Goal: Task Accomplishment & Management: Manage account settings

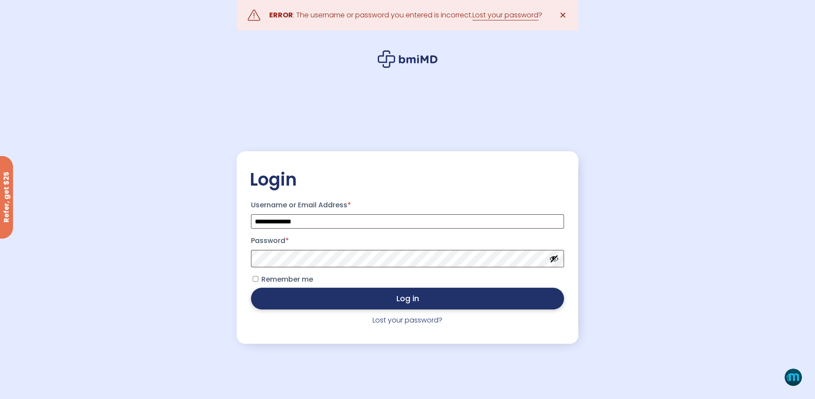
click at [399, 302] on button "Log in" at bounding box center [407, 298] width 313 height 22
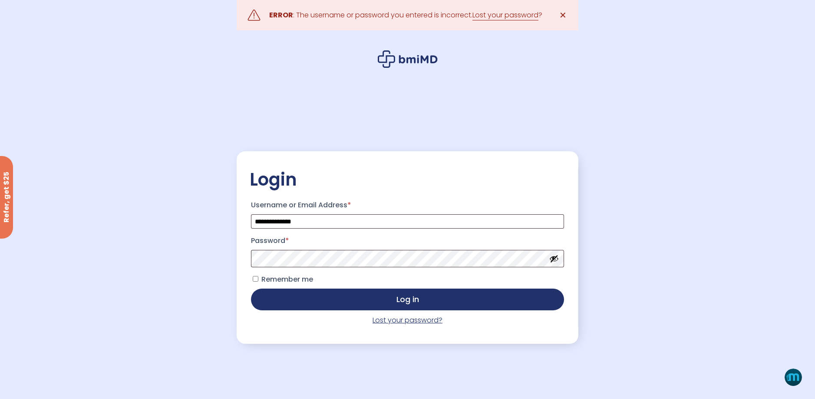
click at [387, 322] on link "Lost your password?" at bounding box center [407, 320] width 70 height 10
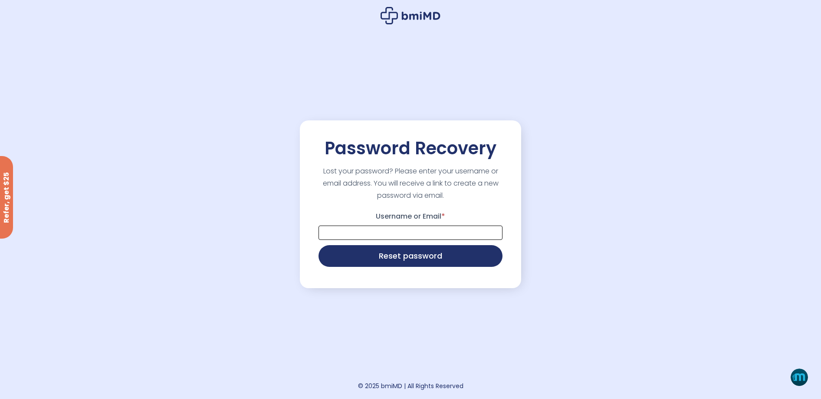
click at [363, 233] on input "Username or Email *" at bounding box center [411, 232] width 184 height 14
type input "**********"
click at [385, 257] on button "Reset password" at bounding box center [411, 255] width 184 height 22
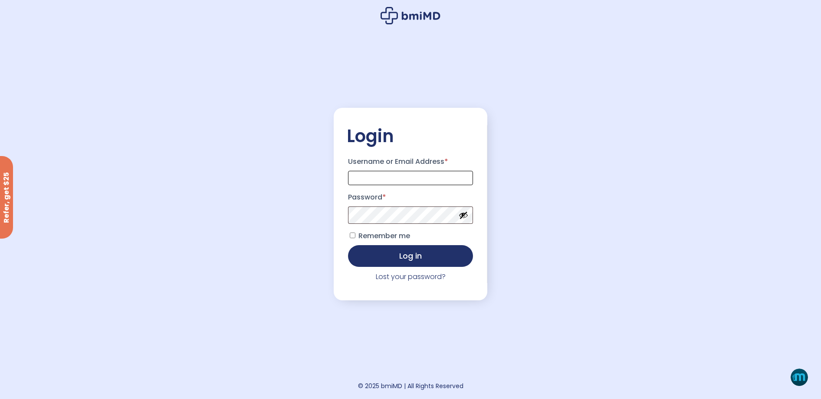
click at [392, 178] on input "Username or Email Address *" at bounding box center [410, 178] width 125 height 14
type input "**********"
click at [420, 264] on button "Log in" at bounding box center [410, 255] width 125 height 22
click at [418, 252] on button "Log in" at bounding box center [410, 255] width 125 height 22
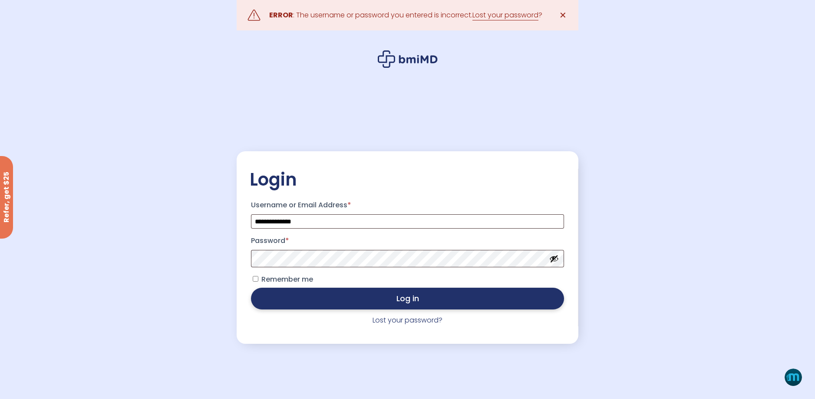
click at [385, 302] on button "Log in" at bounding box center [407, 298] width 313 height 22
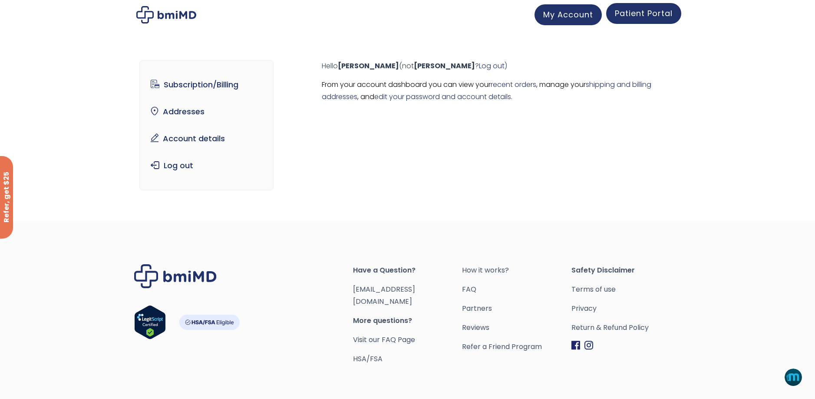
click at [629, 14] on span "Patient Portal" at bounding box center [644, 13] width 58 height 11
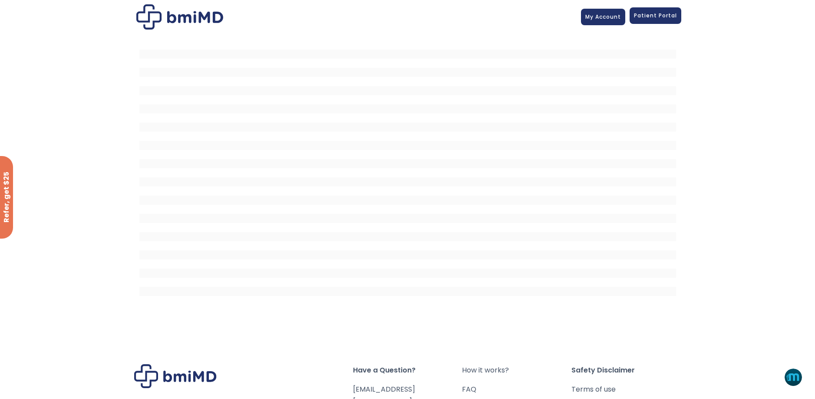
click at [652, 19] on span "Patient Portal" at bounding box center [655, 15] width 43 height 7
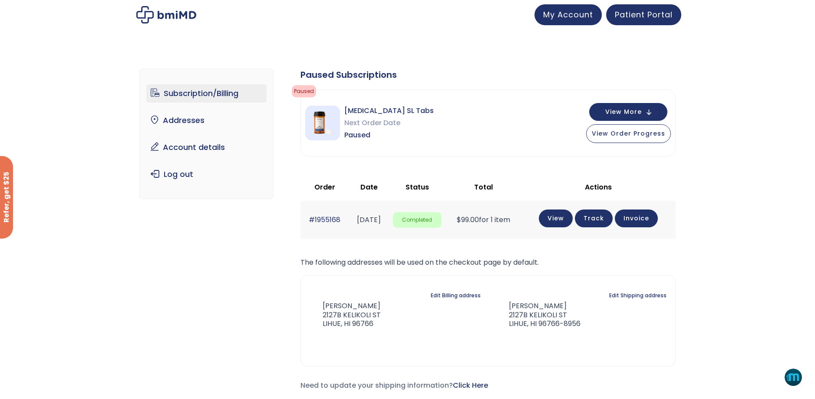
click at [366, 125] on span "Next Order Date" at bounding box center [388, 123] width 89 height 12
click at [302, 87] on span "Paused" at bounding box center [304, 91] width 24 height 12
click at [618, 132] on span "View Order Progress" at bounding box center [628, 132] width 73 height 9
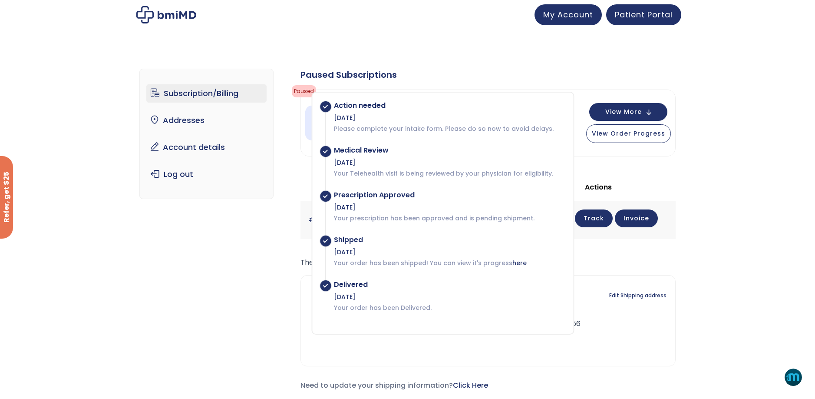
click at [729, 210] on div "Subscription/Billing bmiRewards Addresses Account details Submit a Review Log o…" at bounding box center [407, 236] width 815 height 370
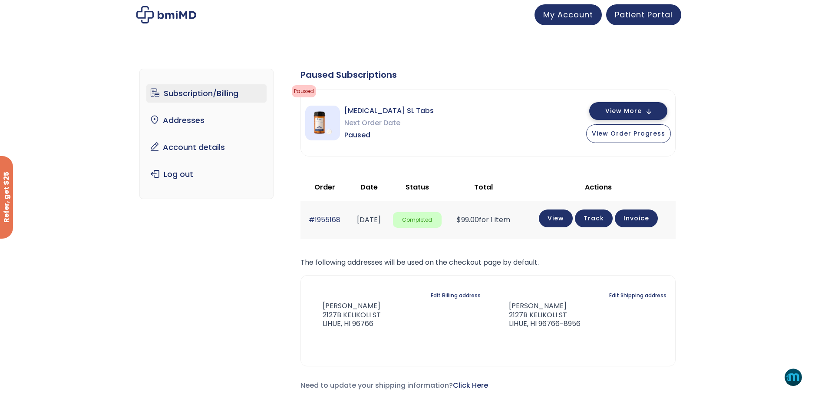
click at [642, 112] on span "View More" at bounding box center [623, 111] width 36 height 6
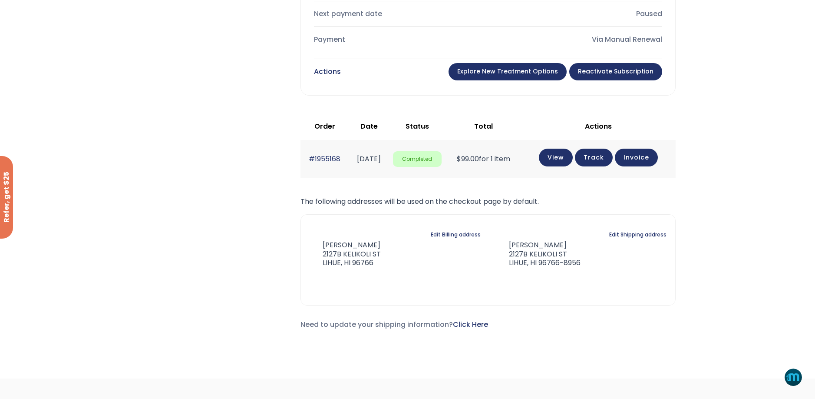
scroll to position [347, 0]
